Goal: Transaction & Acquisition: Purchase product/service

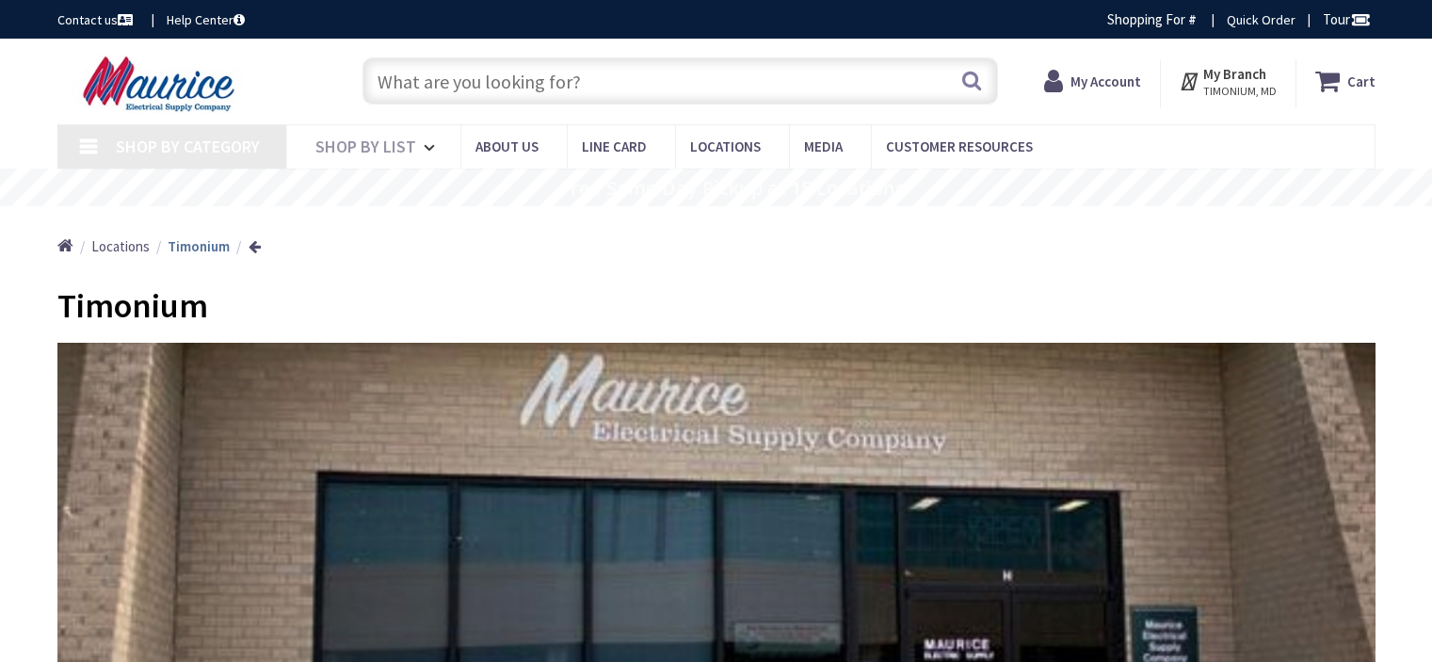
click at [874, 77] on input "text" at bounding box center [679, 80] width 635 height 47
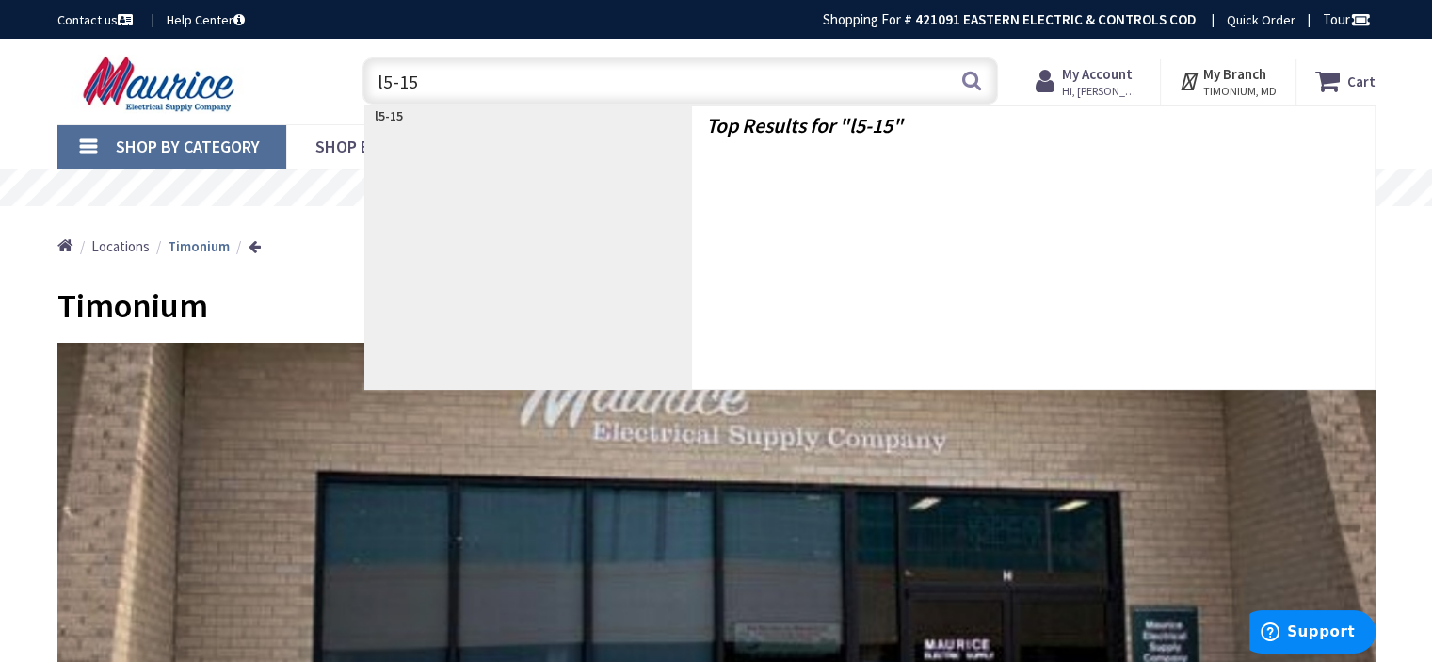
type input "l5-15r"
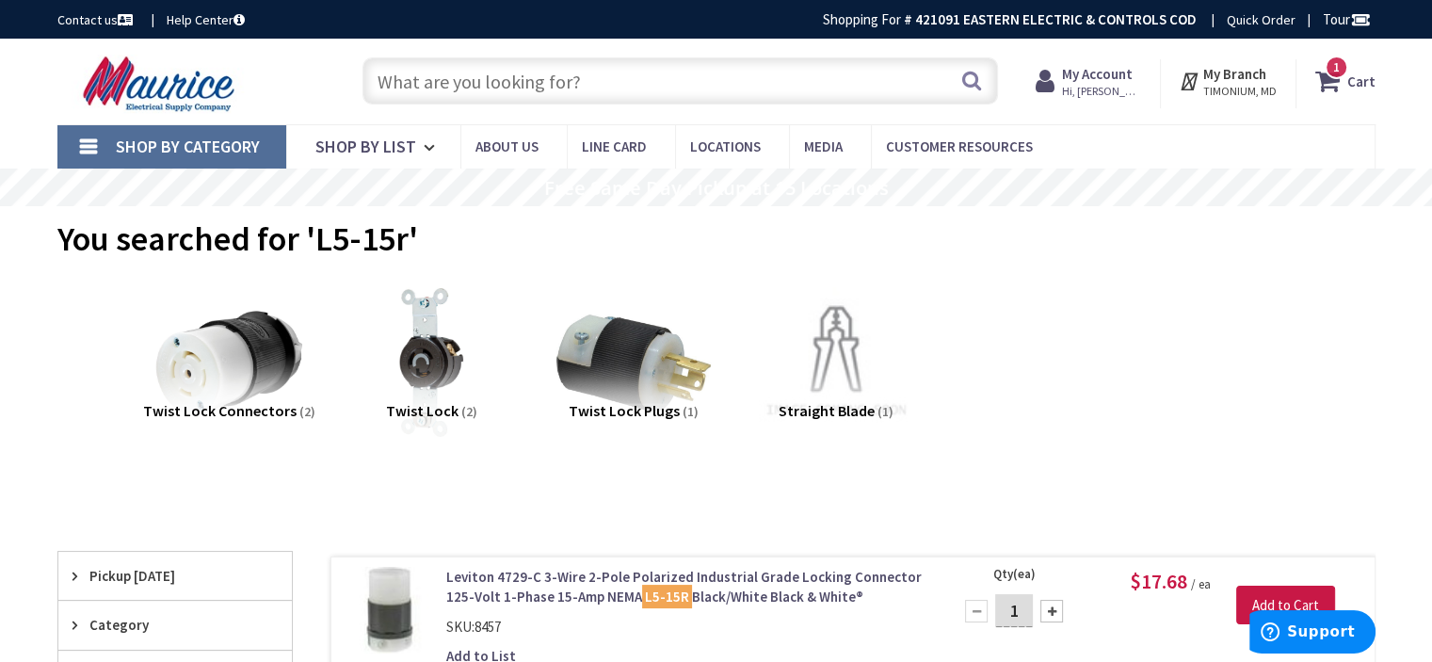
click at [597, 72] on input "text" at bounding box center [679, 80] width 635 height 47
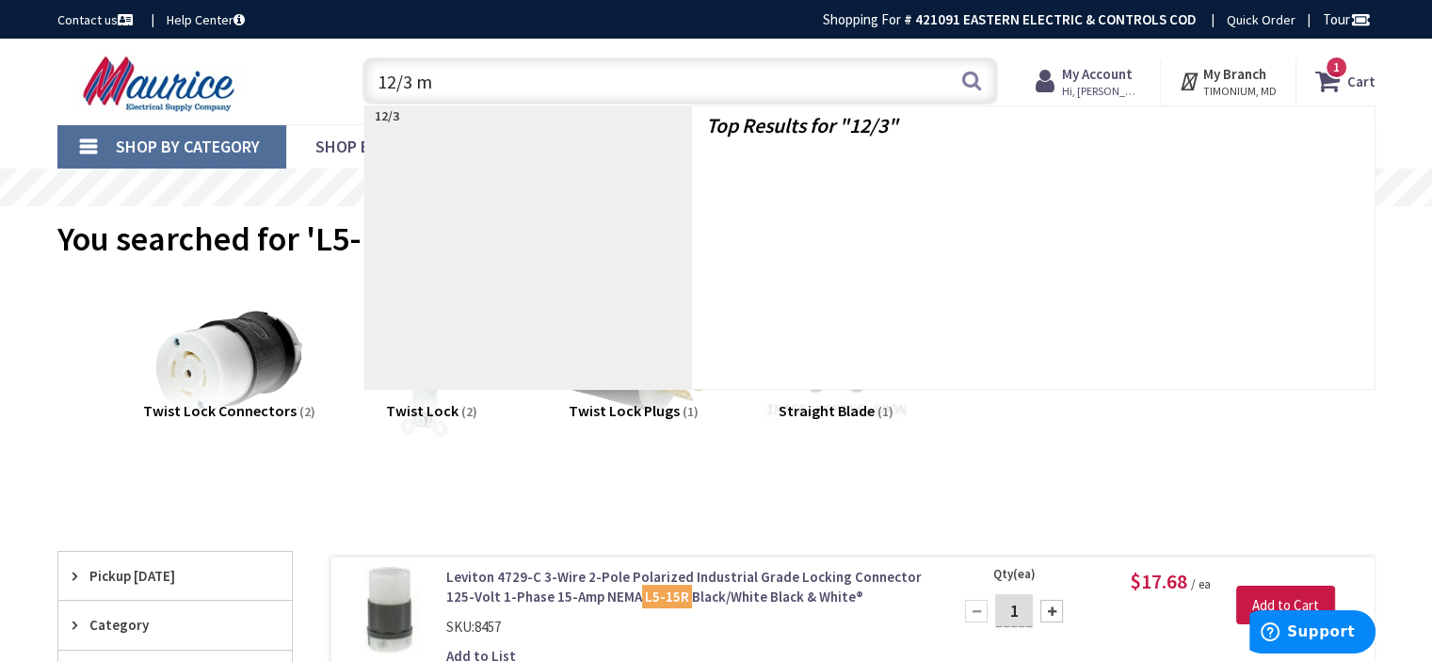
type input "12/3 mc"
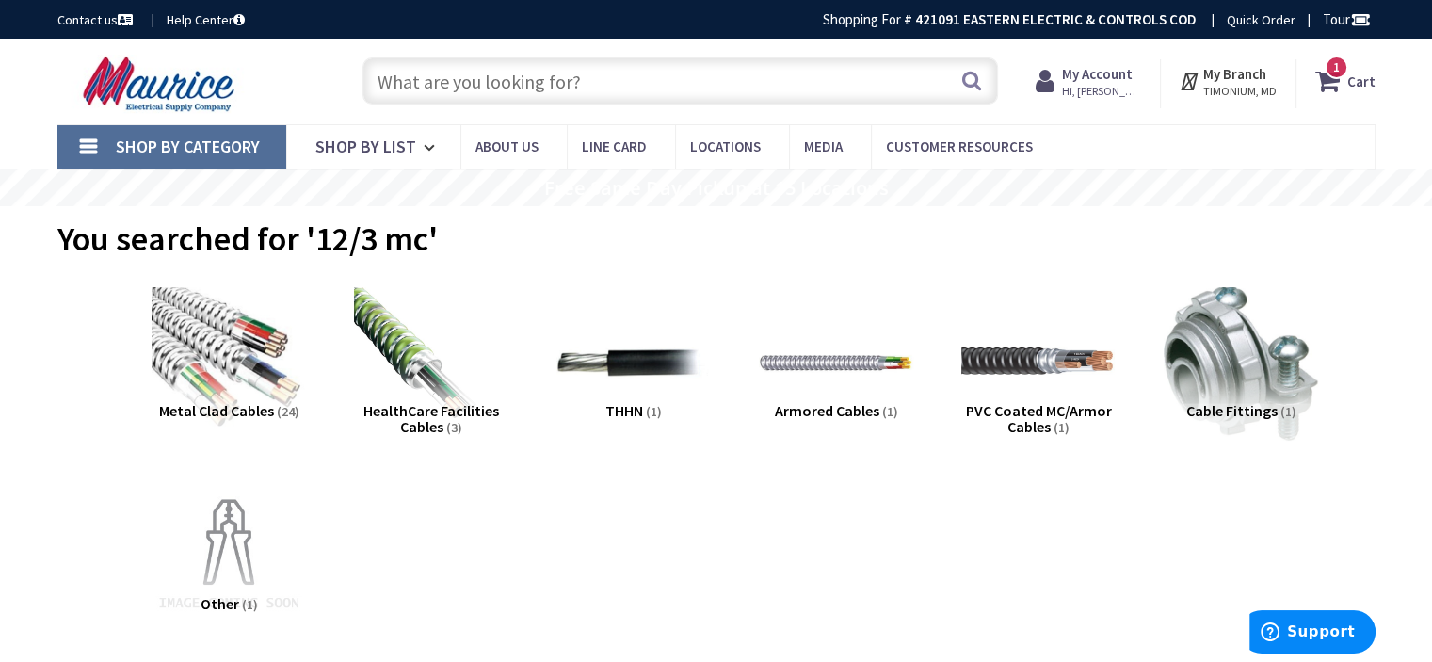
click at [706, 85] on input "text" at bounding box center [679, 80] width 635 height 47
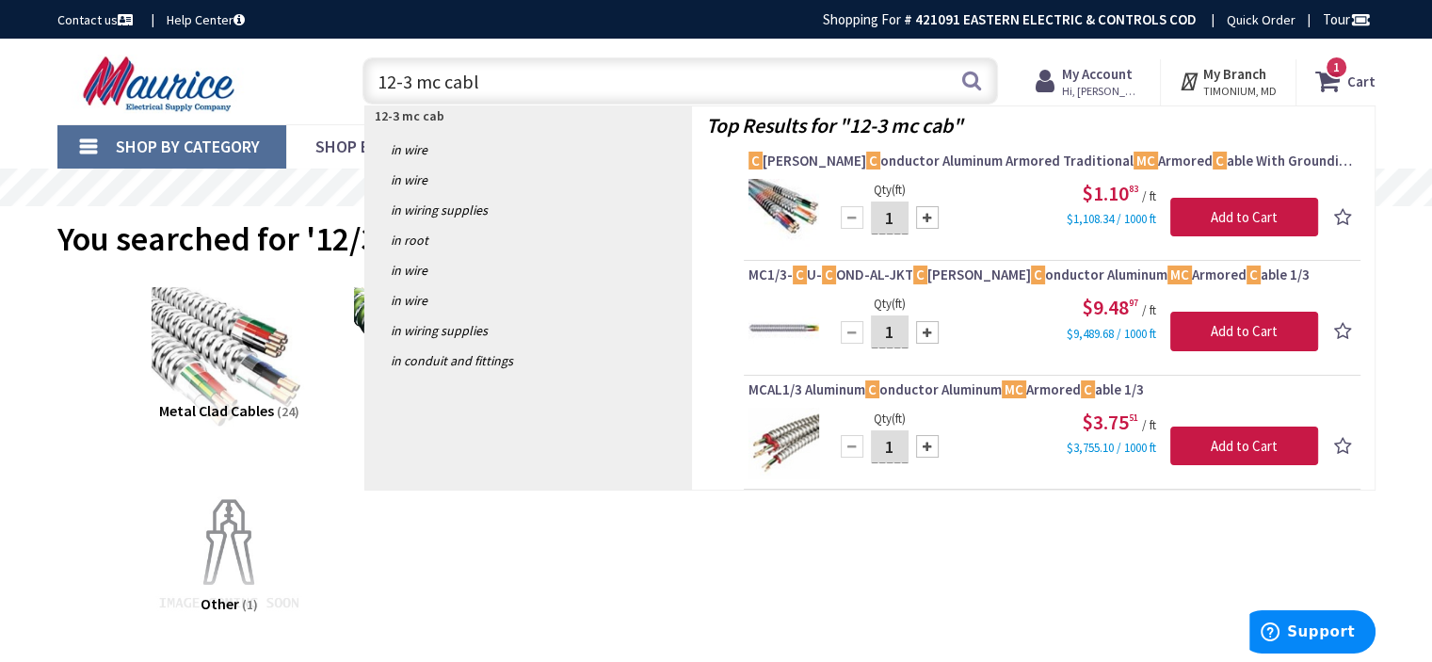
type input "12-3 mc cable"
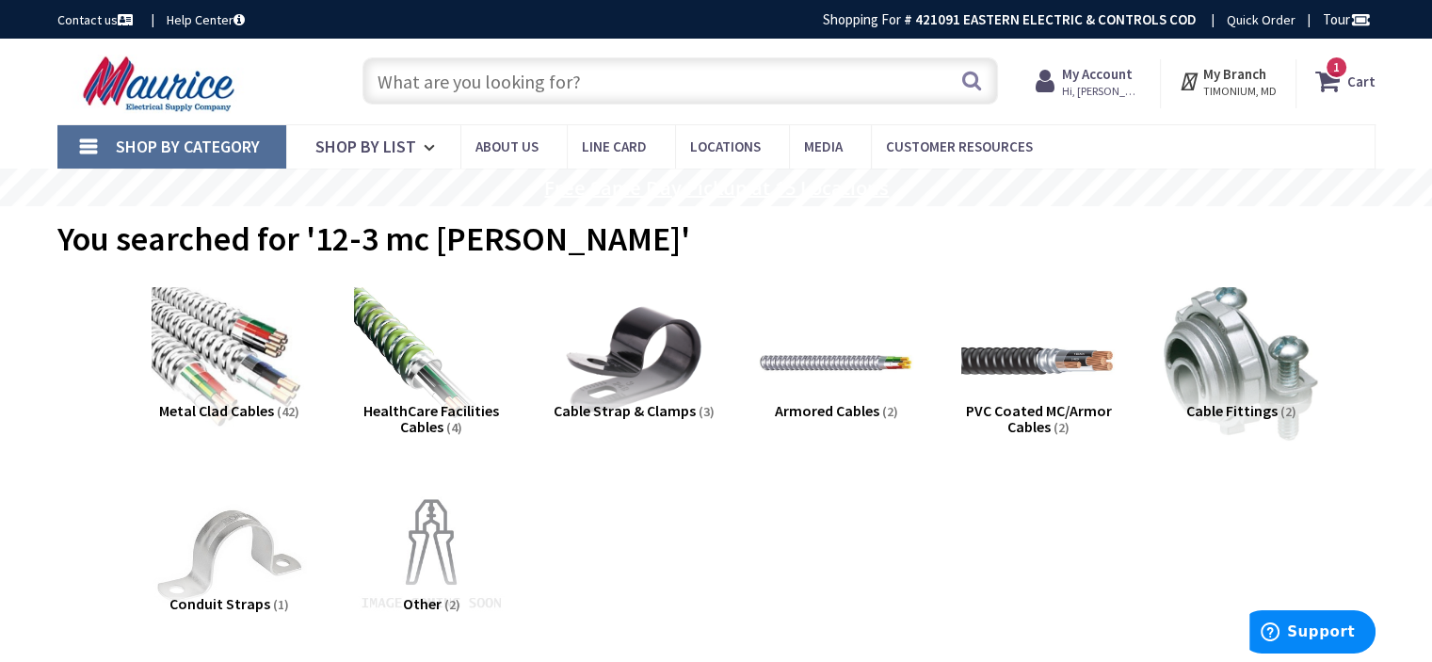
click at [859, 82] on input "text" at bounding box center [679, 80] width 635 height 47
type input "intersystem bond"
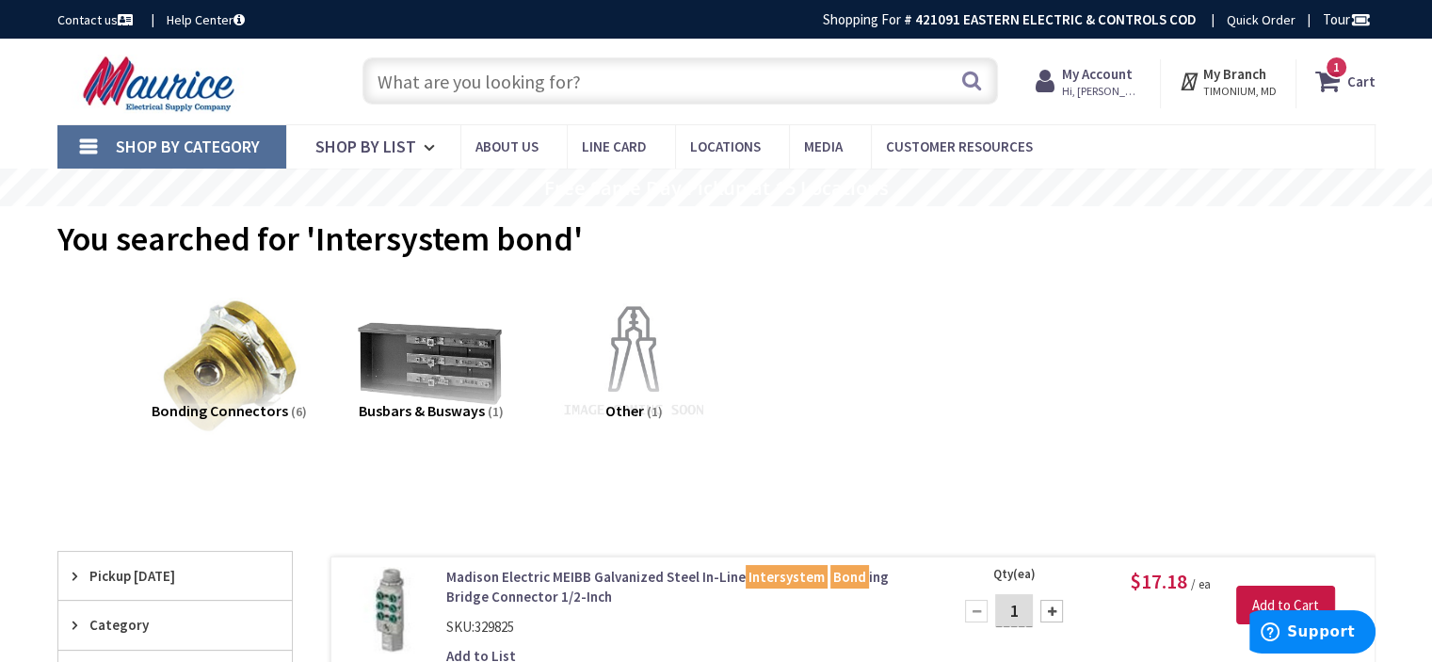
click at [806, 61] on input "text" at bounding box center [679, 80] width 635 height 47
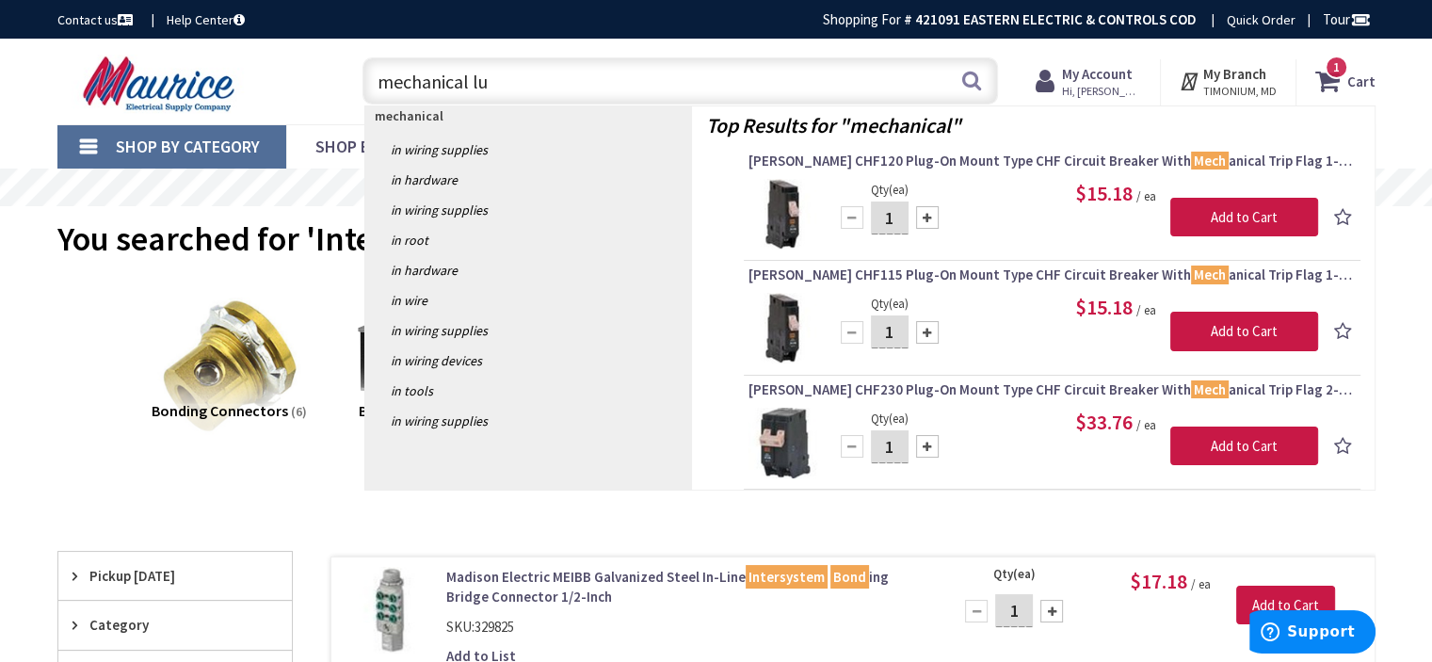
type input "mechanical lug"
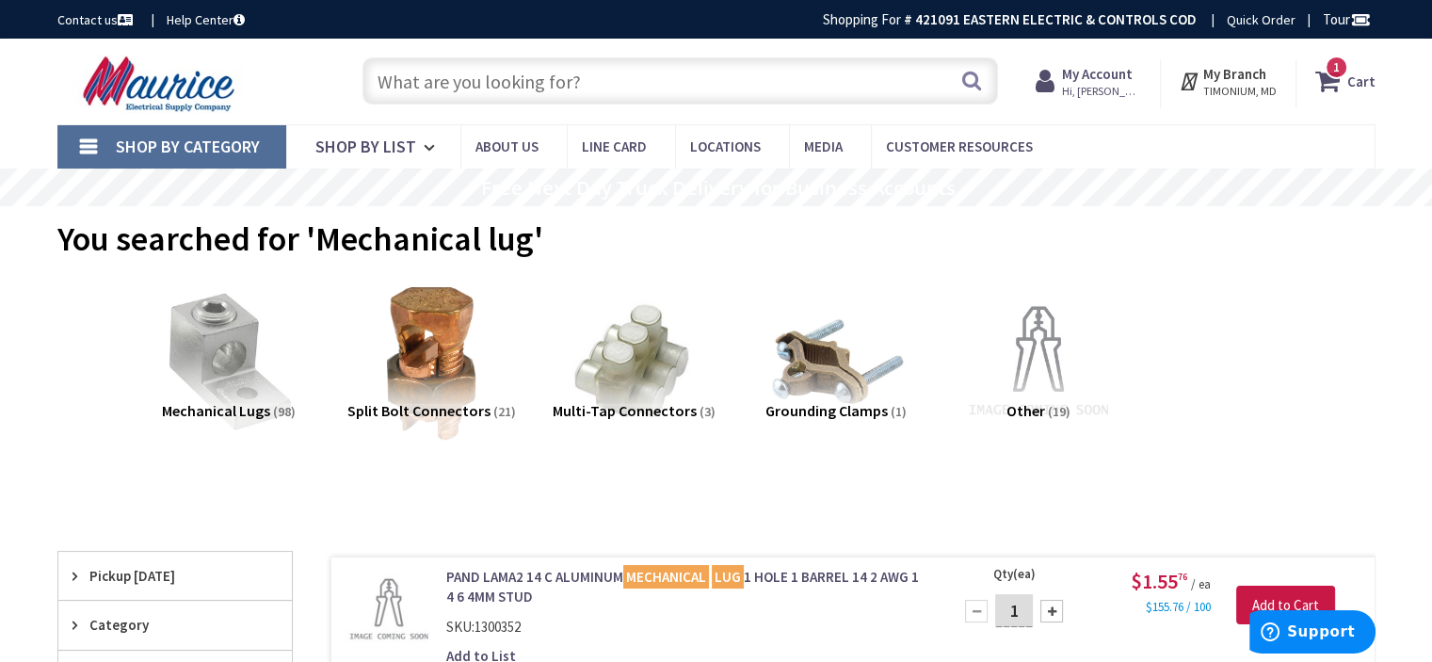
click at [721, 82] on input "text" at bounding box center [679, 80] width 635 height 47
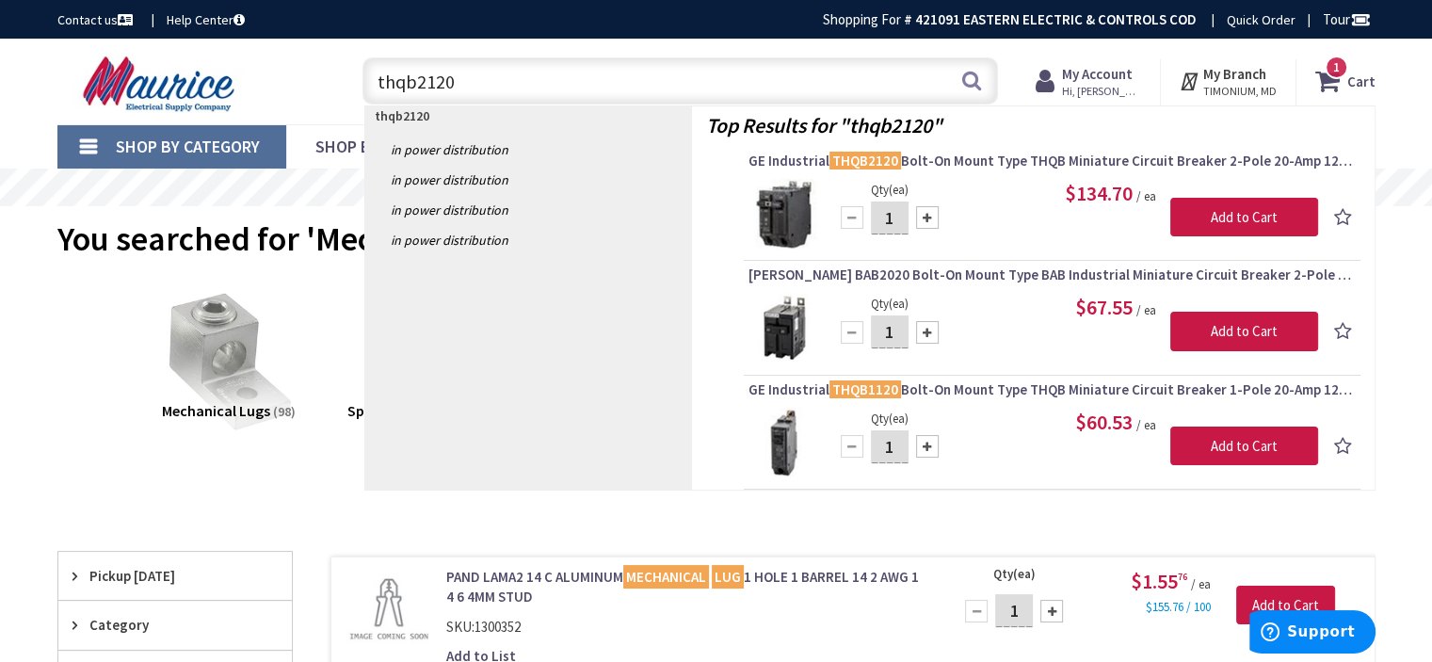
type input "thqb2120"
click at [992, 164] on span "GE Industrial THQB2120 Bolt-On Mount Type THQB Miniature Circuit Breaker 2-Pole…" at bounding box center [1051, 161] width 607 height 19
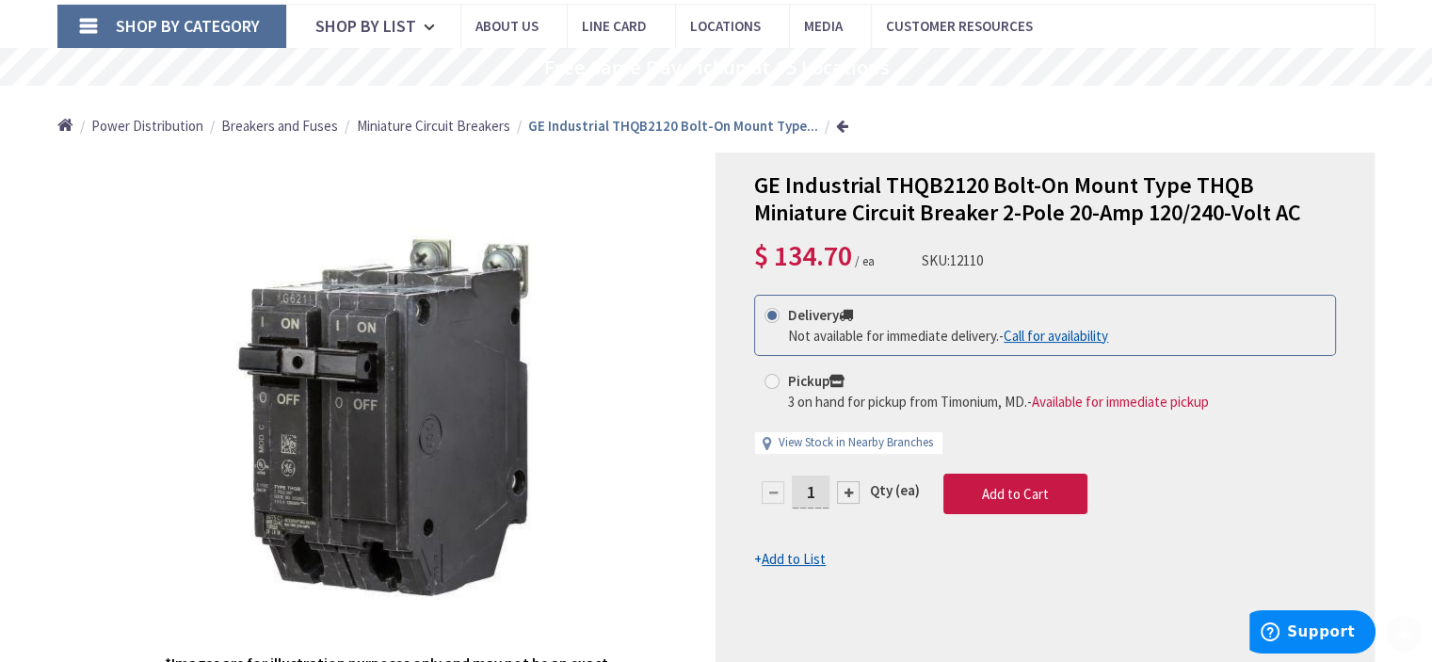
scroll to position [156, 0]
